Goal: Transaction & Acquisition: Subscribe to service/newsletter

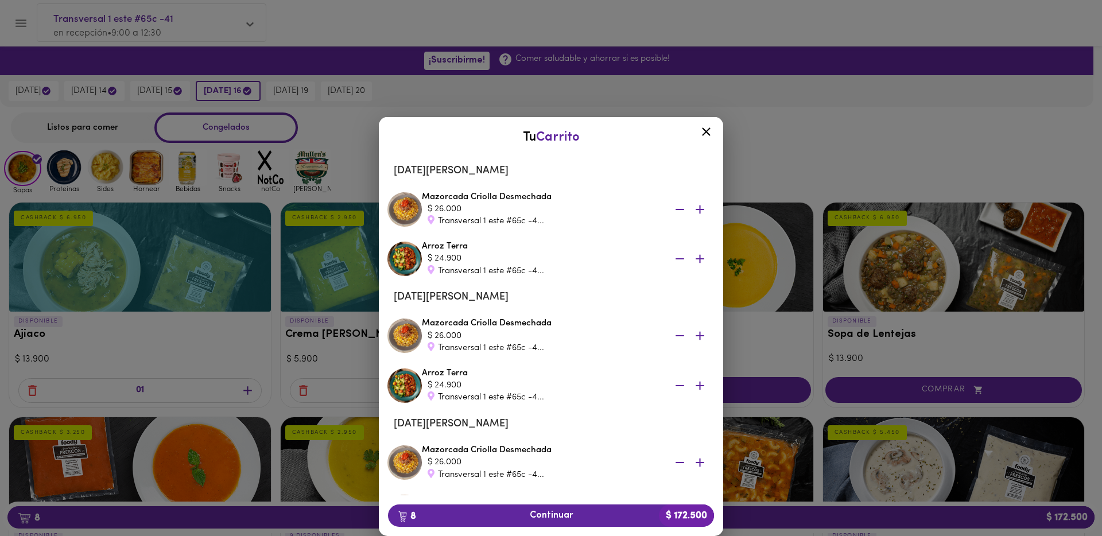
scroll to position [313, 0]
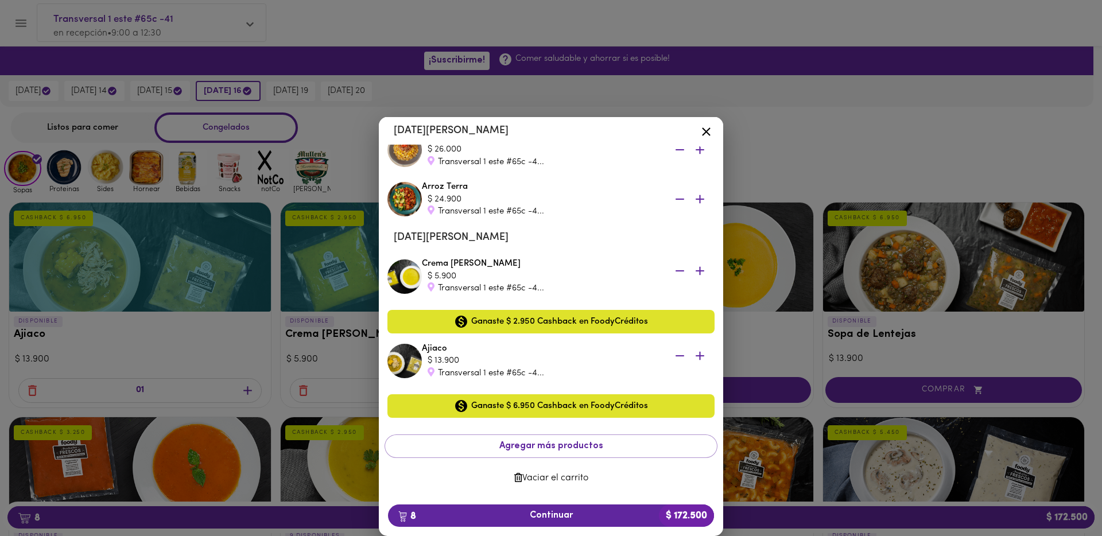
click at [569, 475] on span "Vaciar el carrito" at bounding box center [551, 478] width 314 height 11
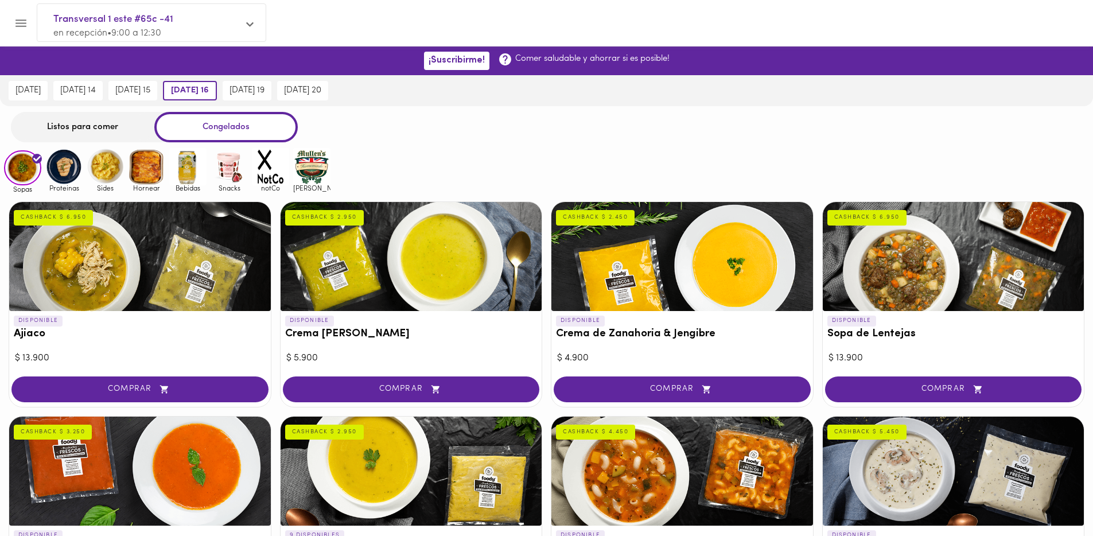
click at [556, 153] on div "Sopas Proteinas Sides Hornear Bebidas Snacks notCo [PERSON_NAME]" at bounding box center [546, 170] width 1093 height 45
click at [31, 174] on img at bounding box center [22, 168] width 37 height 36
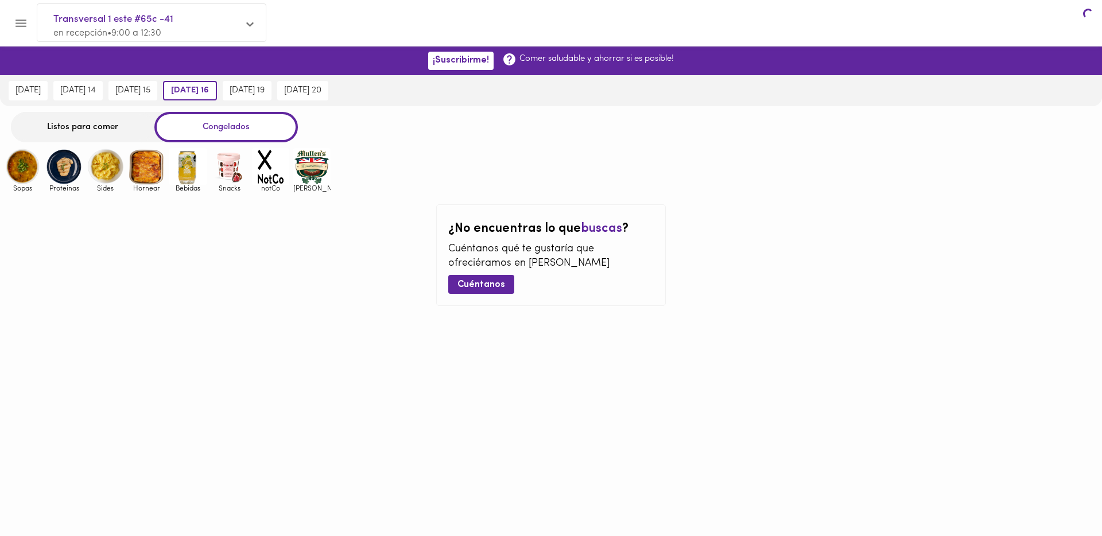
click at [32, 165] on img at bounding box center [22, 166] width 37 height 37
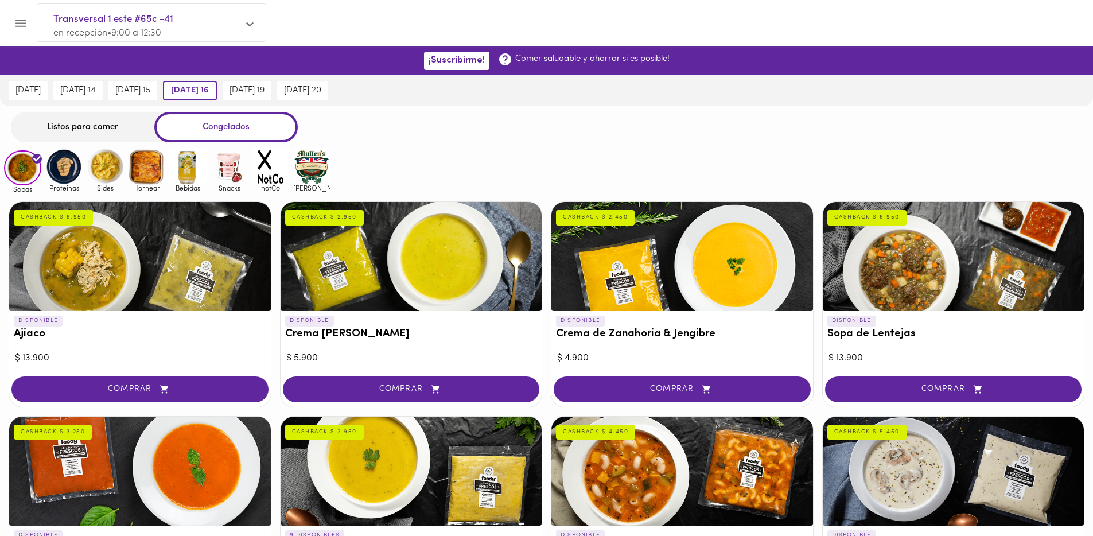
click at [32, 165] on img at bounding box center [22, 168] width 37 height 36
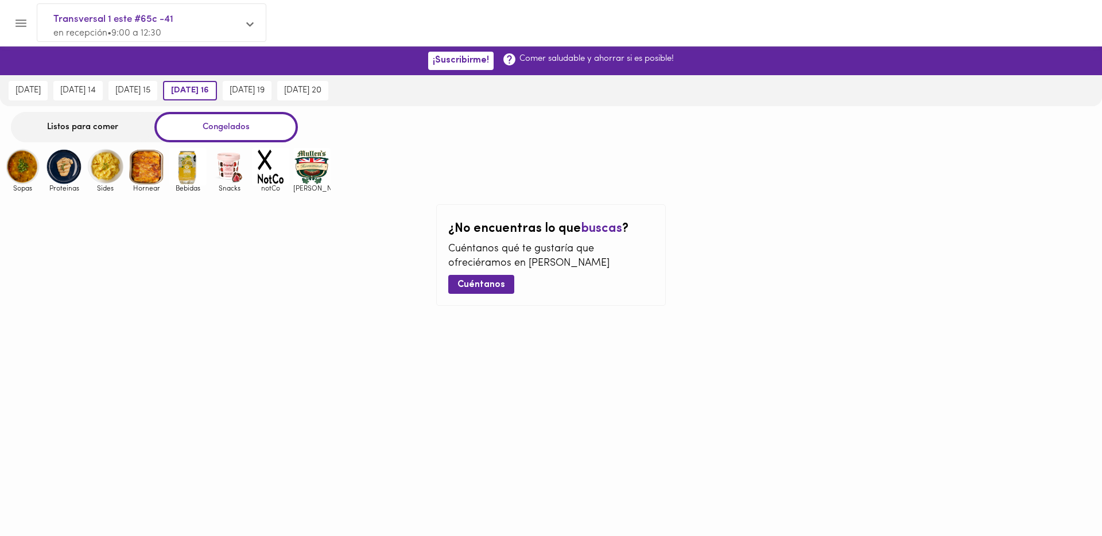
click at [29, 164] on img at bounding box center [22, 166] width 37 height 37
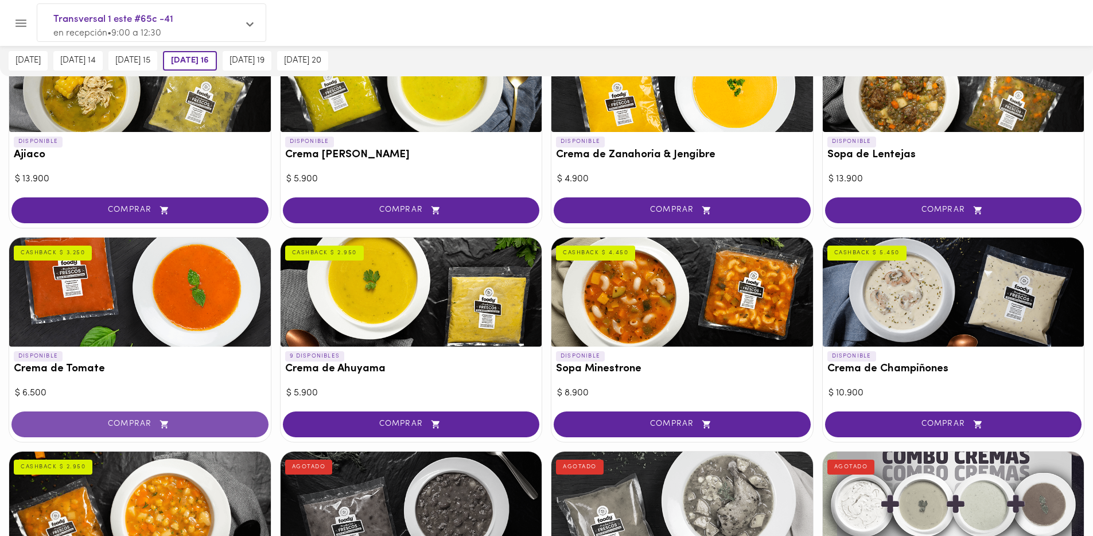
scroll to position [18, 0]
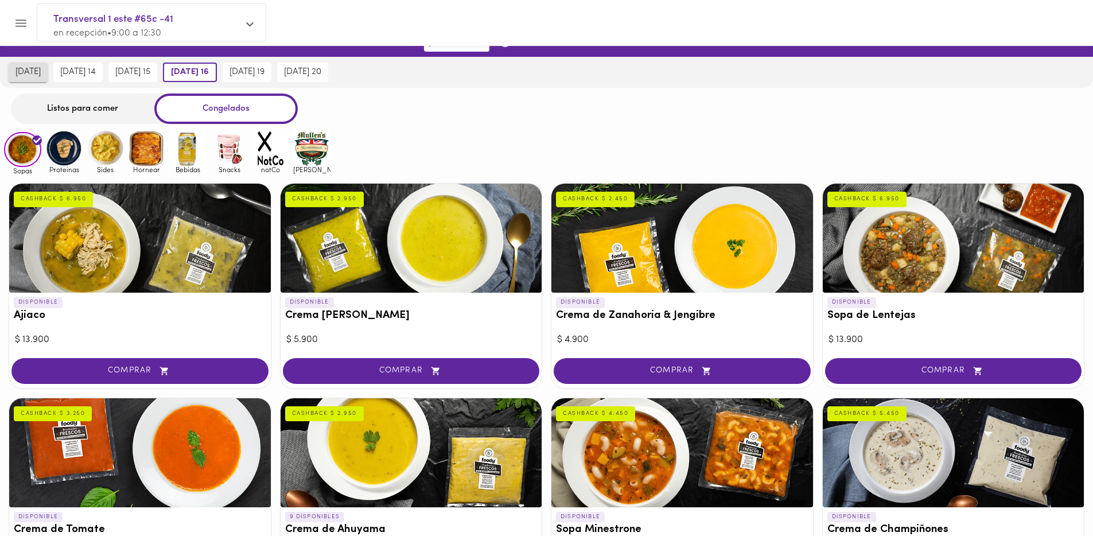
click at [41, 69] on span "[DATE]" at bounding box center [27, 72] width 25 height 10
click at [101, 113] on div "Listos para comer" at bounding box center [82, 109] width 143 height 30
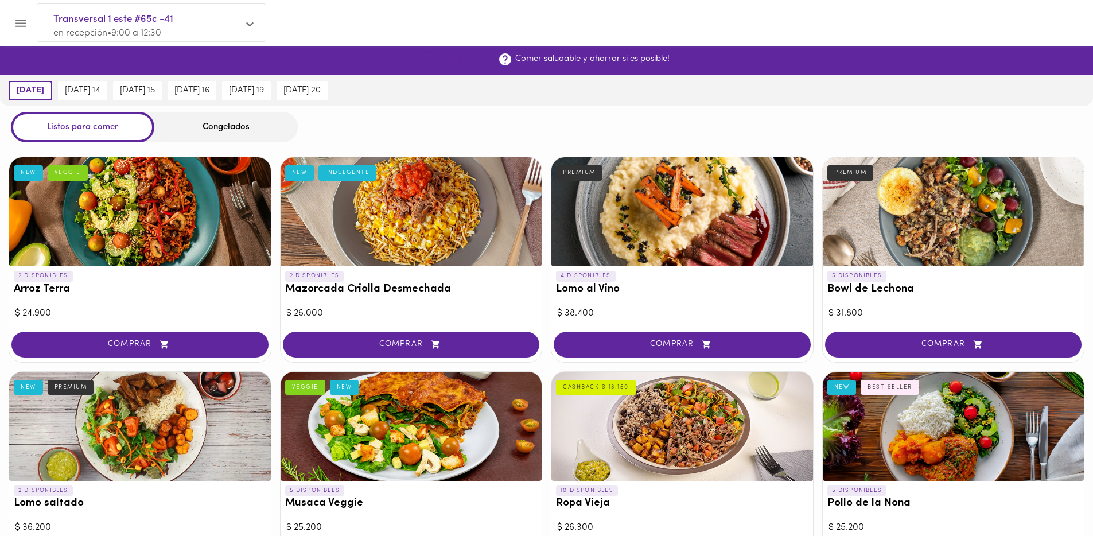
click at [452, 63] on span "¡Suscribirme!" at bounding box center [457, 60] width 56 height 11
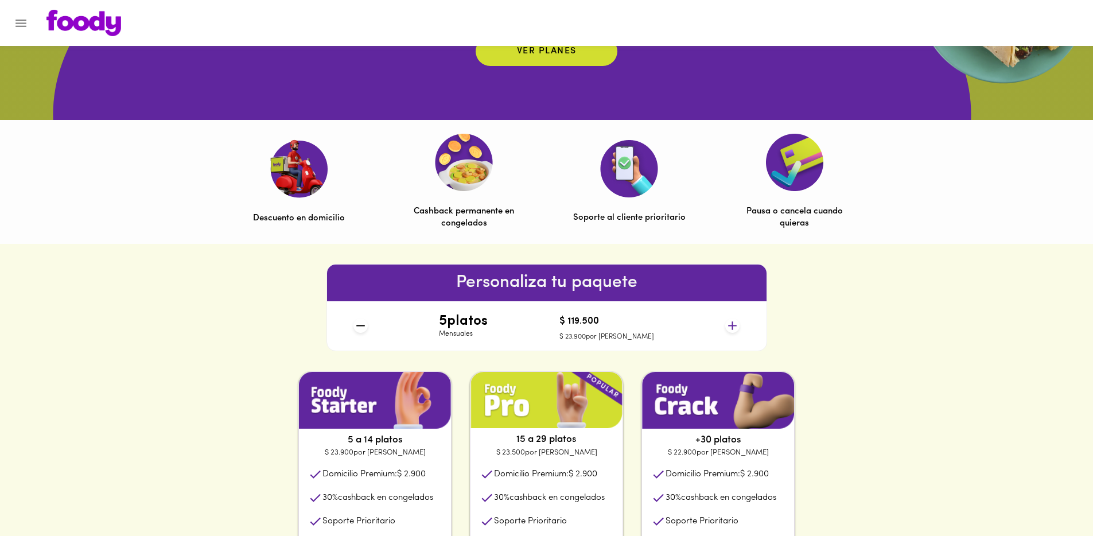
scroll to position [433, 0]
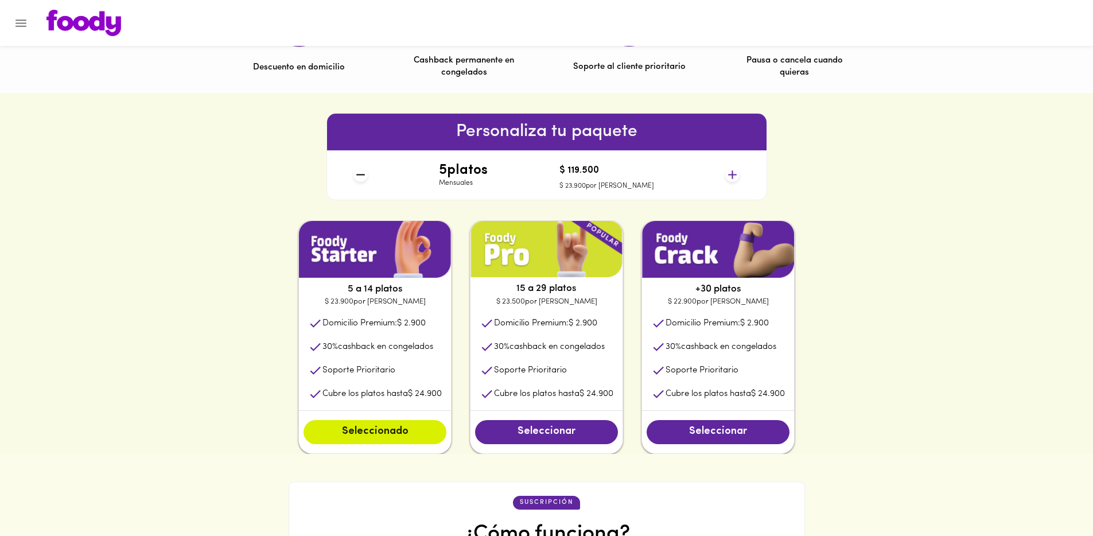
click at [733, 174] on icon at bounding box center [732, 175] width 14 height 14
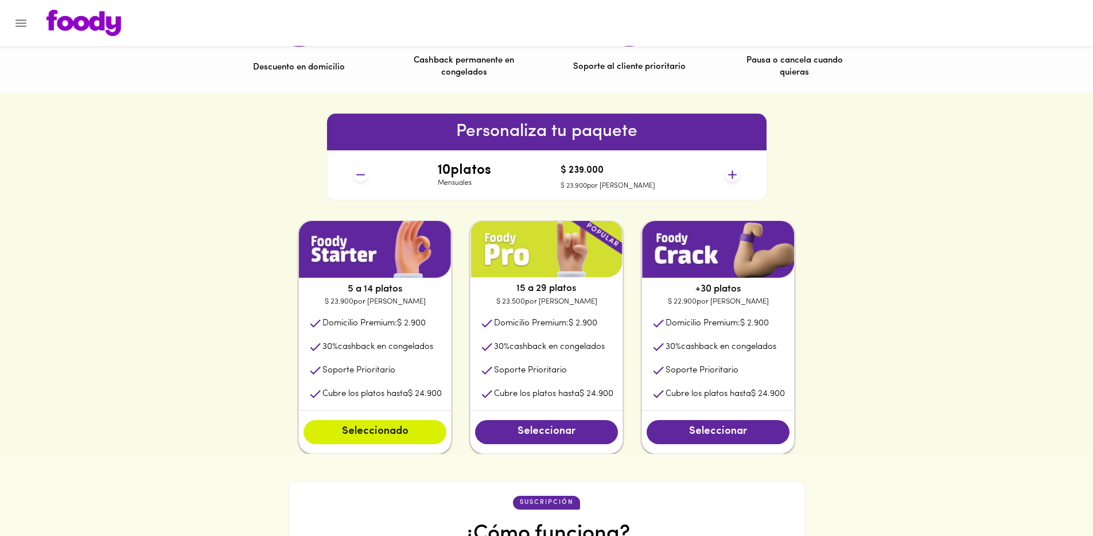
click at [733, 174] on icon at bounding box center [732, 175] width 14 height 14
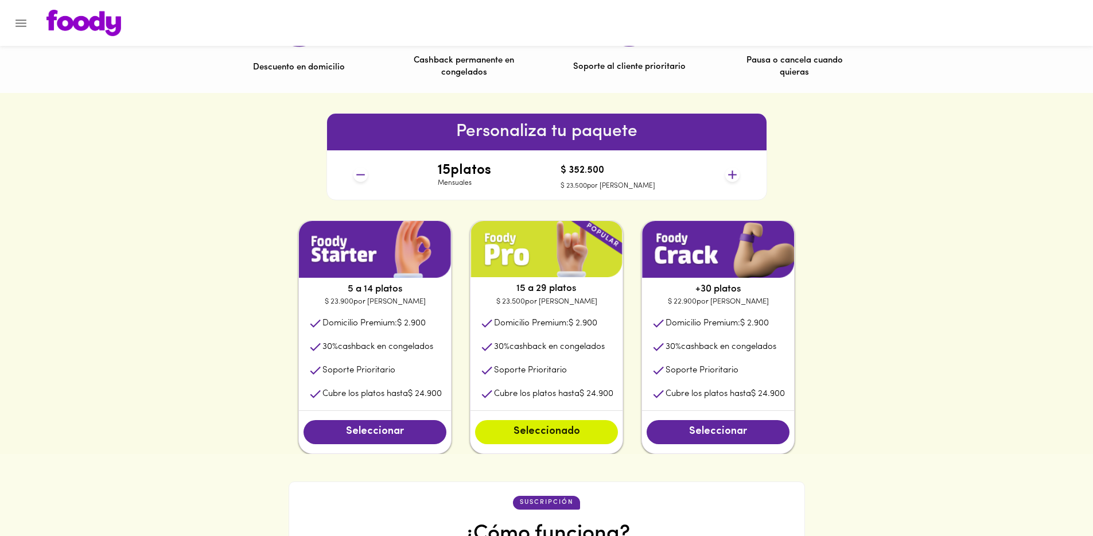
click at [733, 174] on icon at bounding box center [732, 175] width 14 height 14
click at [366, 174] on icon at bounding box center [361, 175] width 14 height 14
click at [362, 174] on icon at bounding box center [361, 175] width 14 height 14
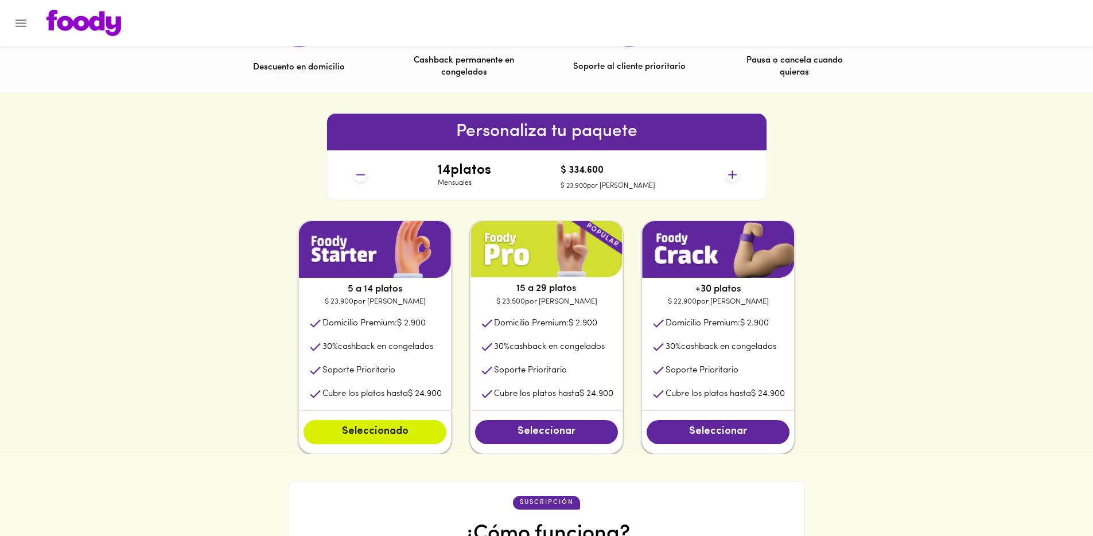
click at [362, 174] on icon at bounding box center [361, 175] width 14 height 14
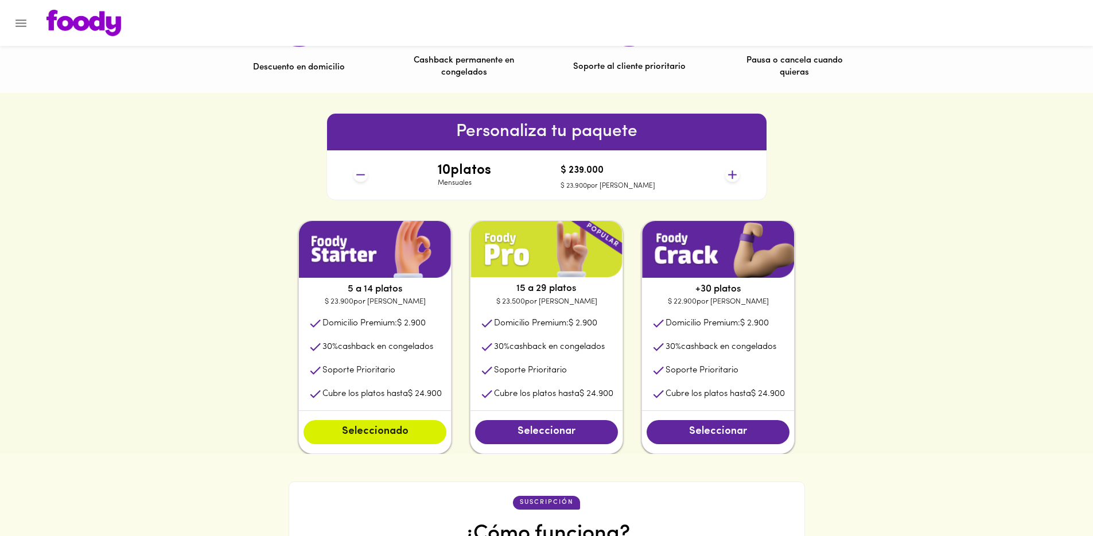
click at [362, 174] on icon at bounding box center [361, 175] width 14 height 14
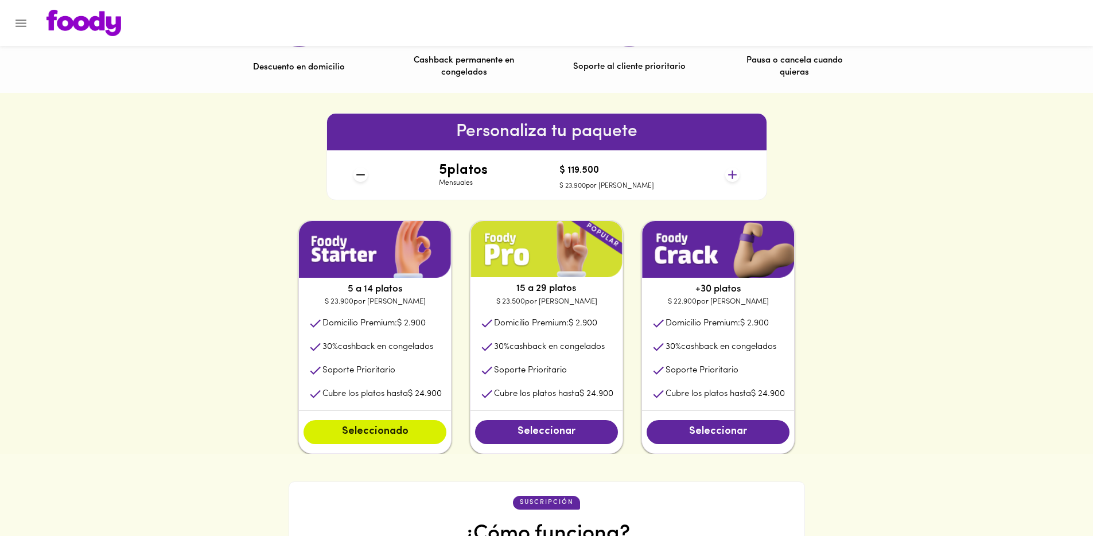
click at [362, 174] on icon at bounding box center [361, 175] width 14 height 14
click at [539, 319] on p "Domicilio Premium: $ 2.900" at bounding box center [545, 323] width 103 height 12
click at [540, 323] on p "Domicilio Premium: $ 2.900" at bounding box center [545, 323] width 103 height 12
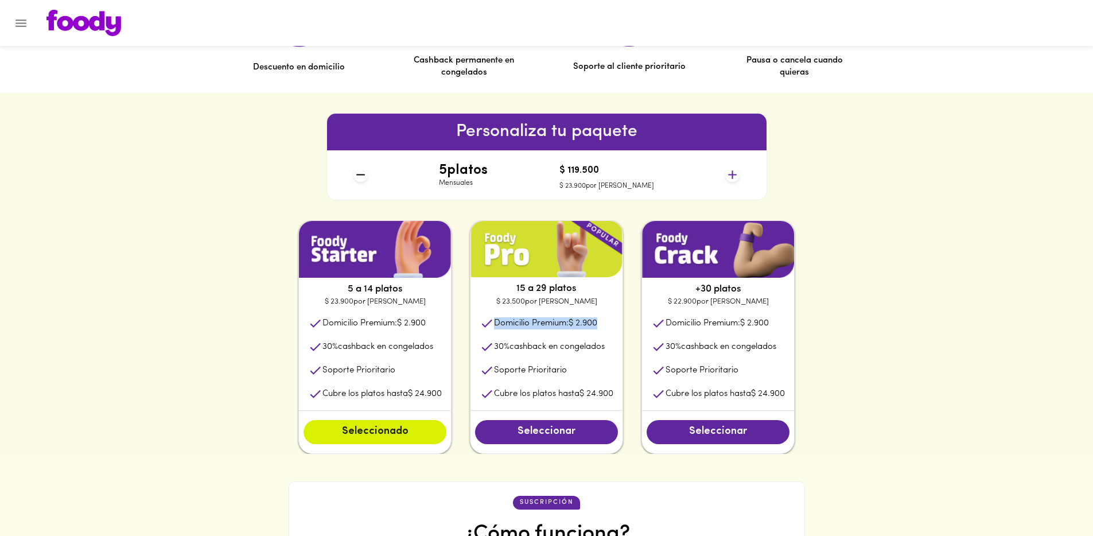
click at [540, 323] on p "Domicilio Premium: $ 2.900" at bounding box center [545, 323] width 103 height 12
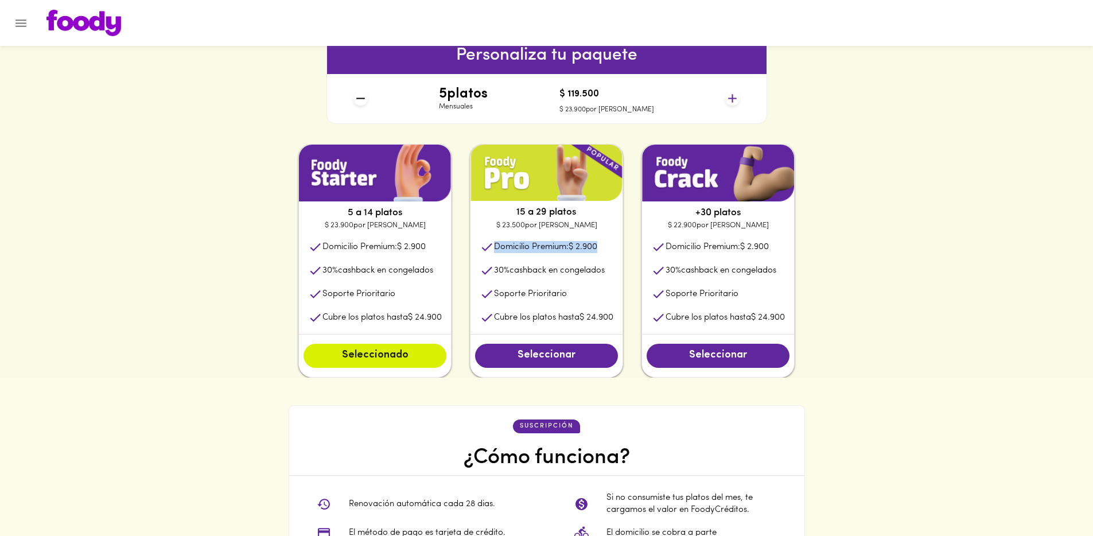
scroll to position [490, 0]
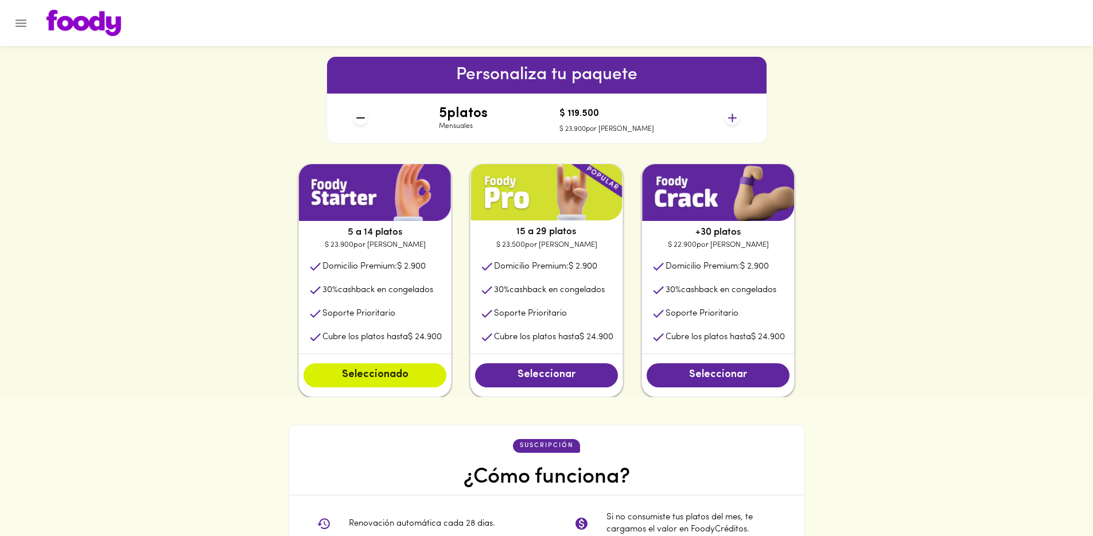
click at [860, 70] on div "Personaliza tu paquete 5 platos Mensuales $ 119.500 $ 23.900 por plato" at bounding box center [546, 99] width 1093 height 127
